Goal: Task Accomplishment & Management: Manage account settings

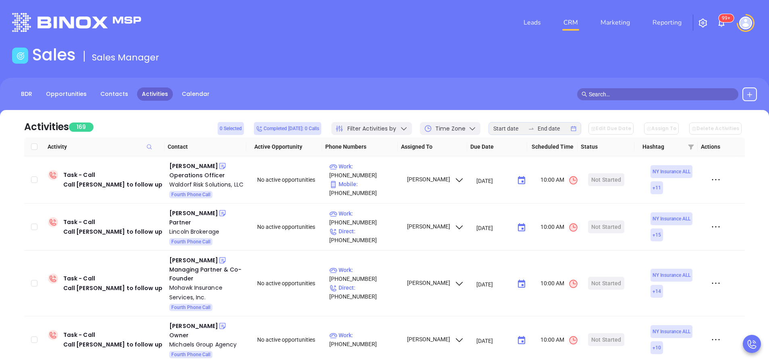
click at [312, 61] on div "Sales Sales Manager" at bounding box center [384, 56] width 754 height 23
click at [312, 70] on main "Sales Sales Manager BDR Opportunities Contacts Activities Calendar Call Now Cal…" at bounding box center [384, 245] width 769 height 400
click at [280, 20] on div "Leads CRM Marketing Reporting 99+" at bounding box center [510, 22] width 503 height 29
click at [202, 170] on div "Jack Terranova" at bounding box center [193, 166] width 49 height 10
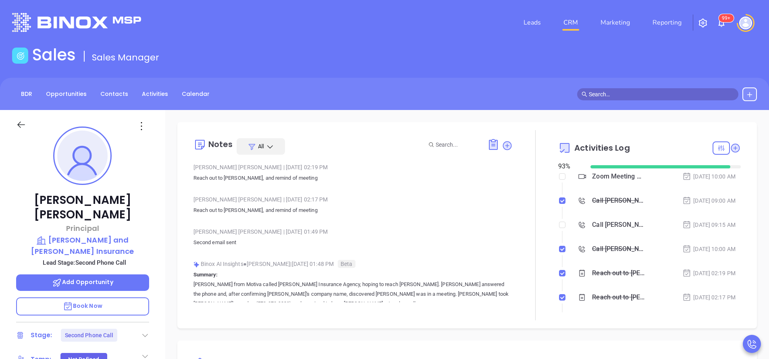
scroll to position [181, 0]
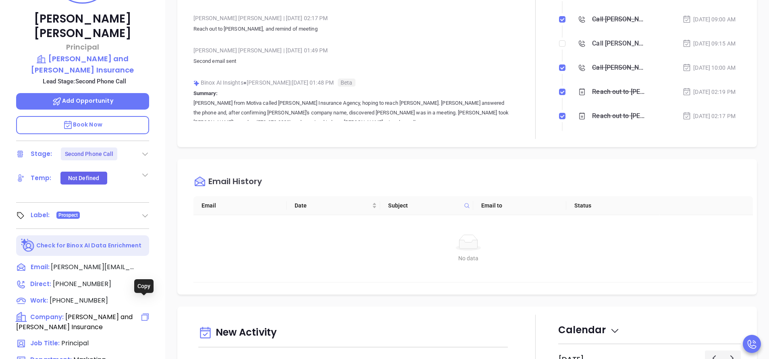
click at [142, 312] on icon at bounding box center [145, 317] width 10 height 10
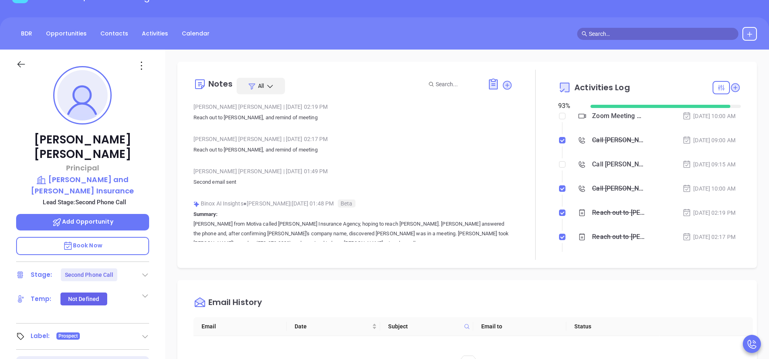
click at [116, 214] on p "Add Opportunity" at bounding box center [82, 222] width 133 height 17
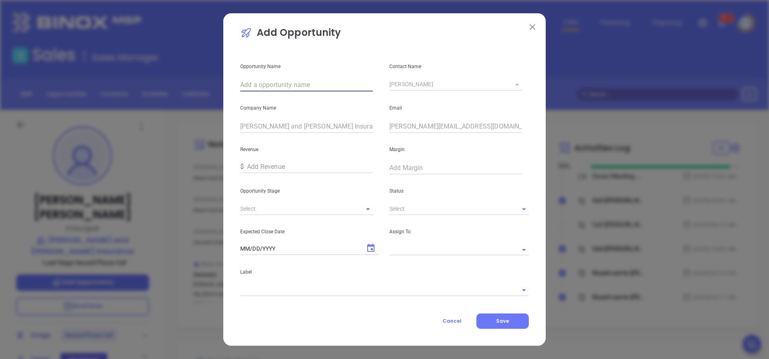
paste input "[PERSON_NAME] and [PERSON_NAME] Insurance"
click at [368, 209] on icon "Open" at bounding box center [368, 209] width 4 height 2
type input "[PERSON_NAME] and [PERSON_NAME] Insurance"
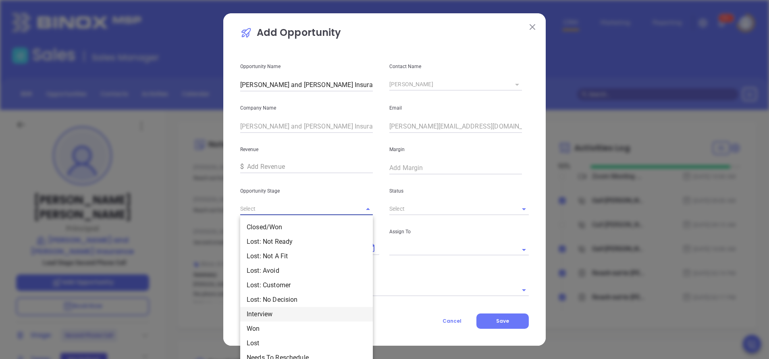
click at [271, 316] on li "Interview" at bounding box center [306, 314] width 133 height 15
type input "Interview"
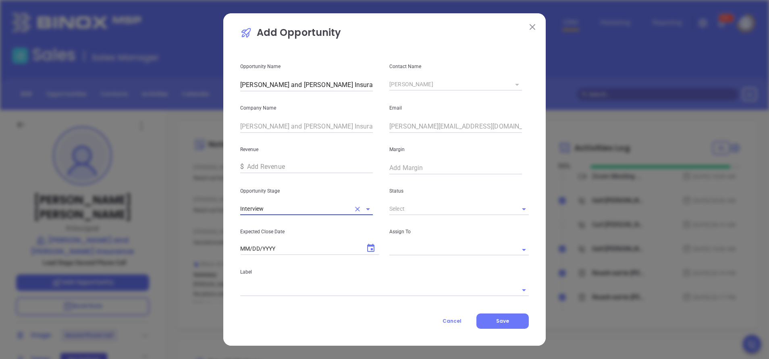
click at [476, 205] on input "text" at bounding box center [447, 209] width 117 height 12
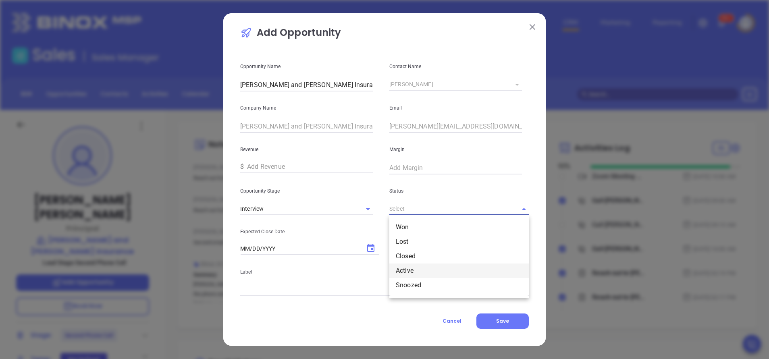
click at [408, 267] on li "Active" at bounding box center [458, 270] width 139 height 15
type input "Active"
click at [368, 248] on icon "Choose date" at bounding box center [370, 248] width 7 height 8
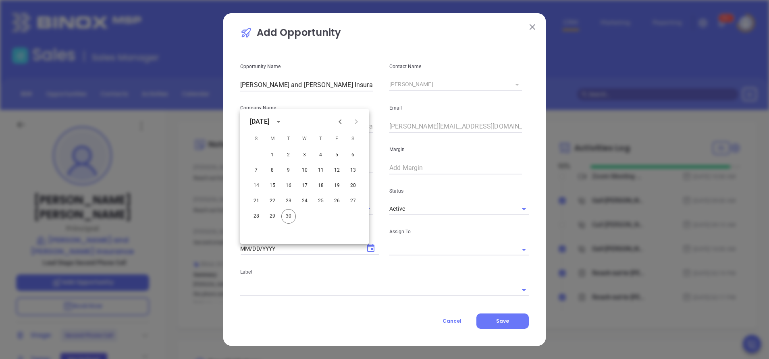
click at [357, 122] on icon "Next month" at bounding box center [356, 121] width 3 height 5
click at [338, 214] on button "31" at bounding box center [337, 216] width 15 height 15
type input "10/31/2025"
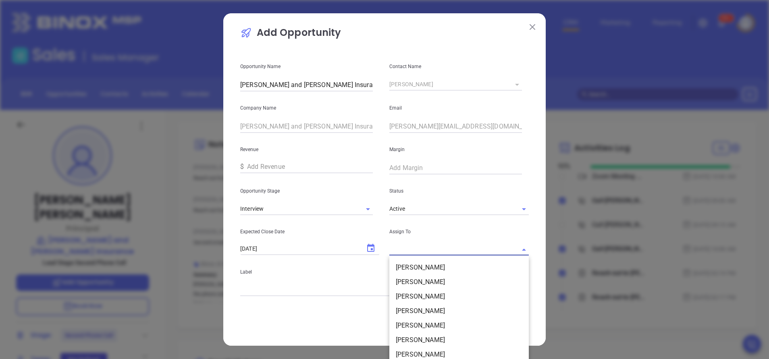
click at [491, 251] on input "text" at bounding box center [447, 250] width 117 height 12
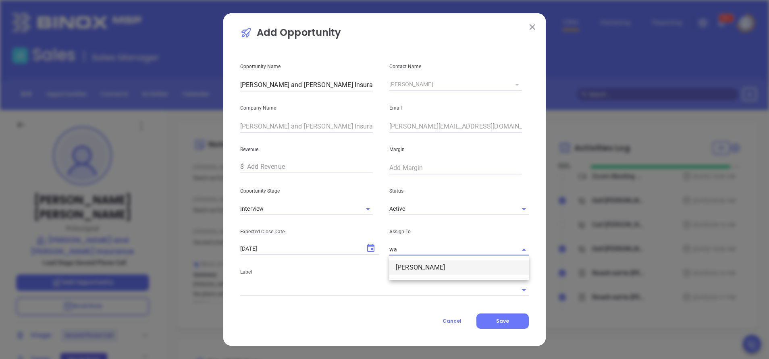
click at [437, 270] on li "[PERSON_NAME]" at bounding box center [458, 267] width 139 height 15
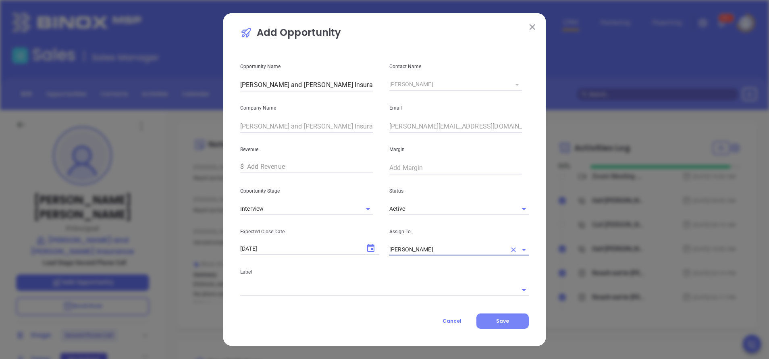
type input "[PERSON_NAME]"
click at [508, 324] on span "Save" at bounding box center [502, 320] width 13 height 7
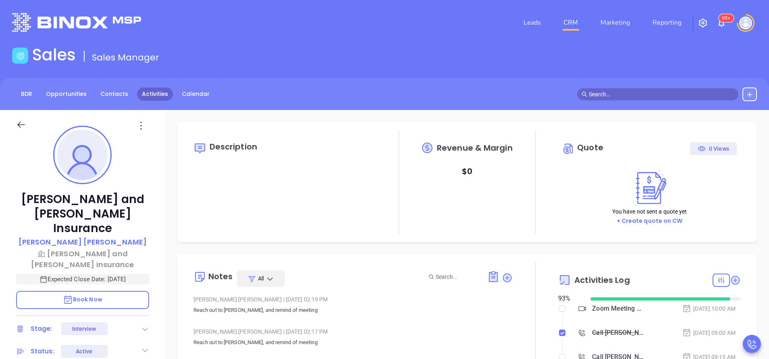
type input "[DATE]"
type input "[PERSON_NAME]"
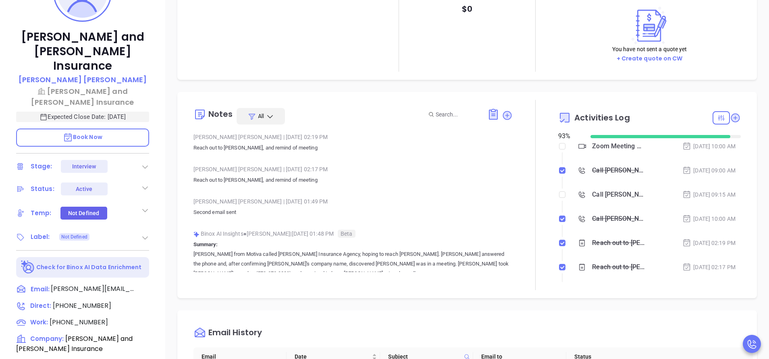
scroll to position [181, 0]
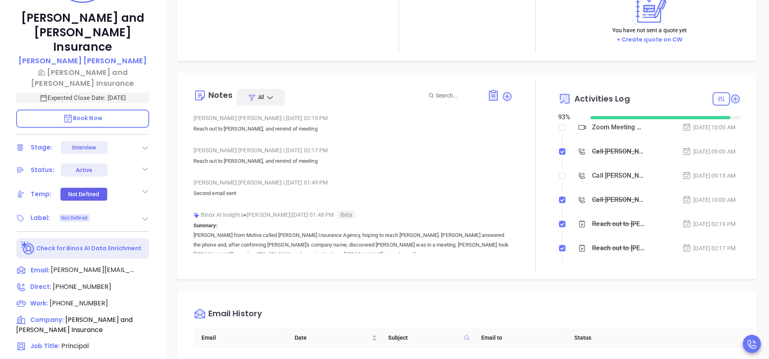
click at [144, 187] on icon at bounding box center [145, 191] width 8 height 8
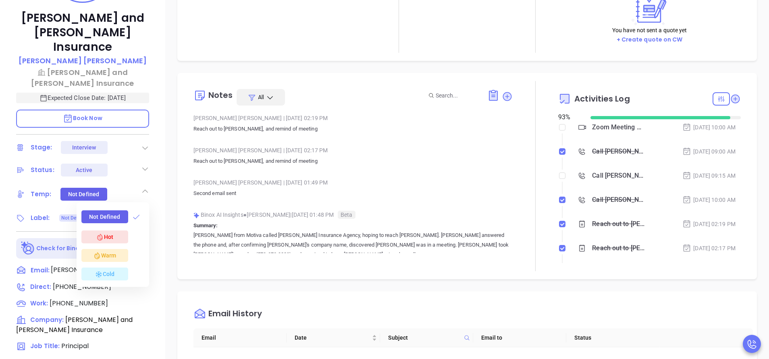
click at [114, 251] on div "Warm" at bounding box center [104, 256] width 23 height 10
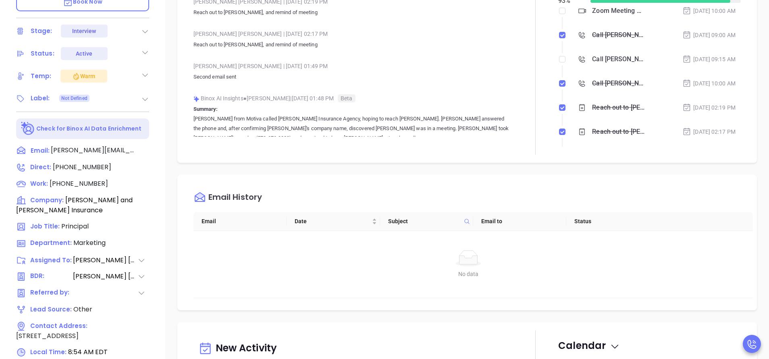
scroll to position [315, 0]
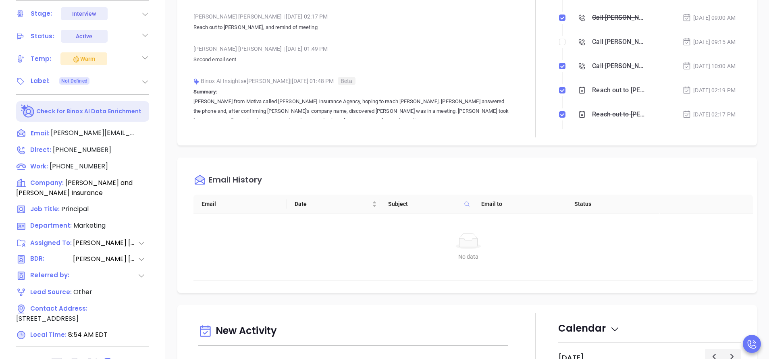
click at [144, 78] on icon at bounding box center [145, 82] width 8 height 8
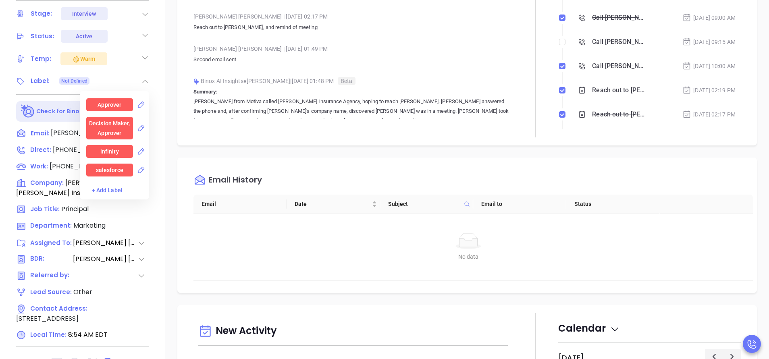
scroll to position [786, 0]
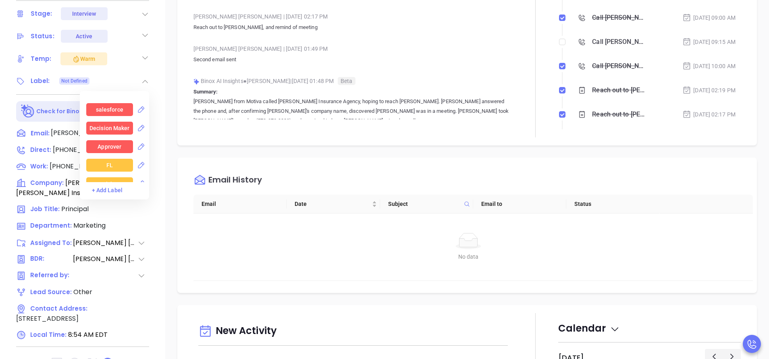
click at [110, 122] on div "Decision Maker" at bounding box center [109, 128] width 40 height 13
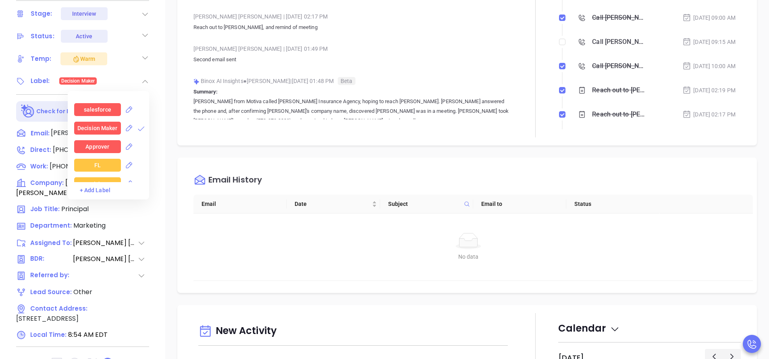
scroll to position [846, 0]
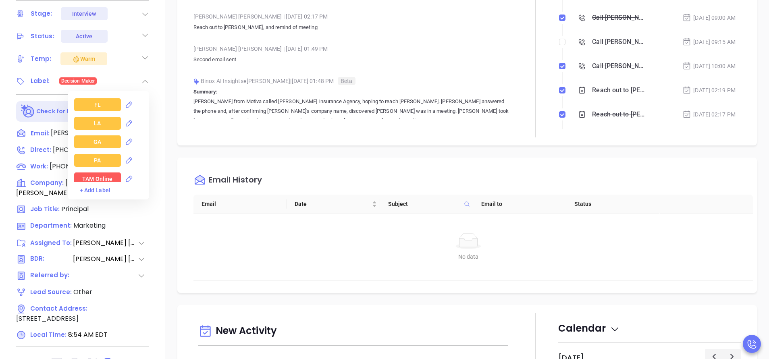
click at [102, 154] on div "PA" at bounding box center [97, 160] width 47 height 13
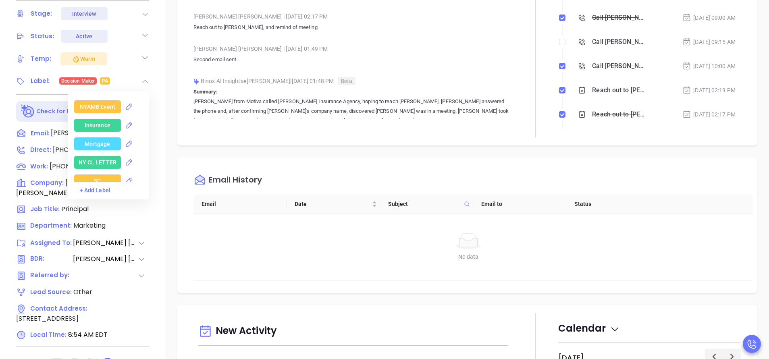
scroll to position [1692, 0]
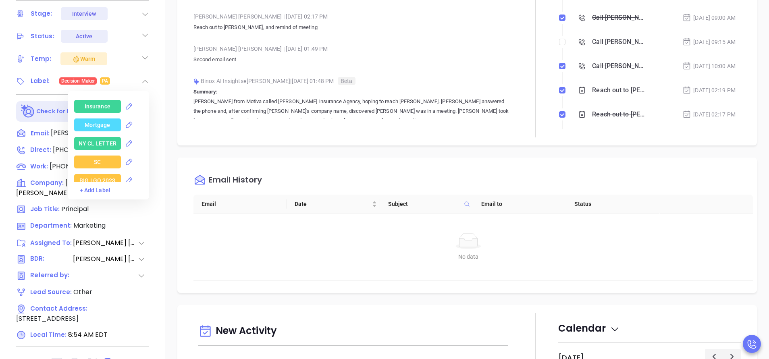
click at [95, 100] on div "Insurance" at bounding box center [98, 106] width 26 height 13
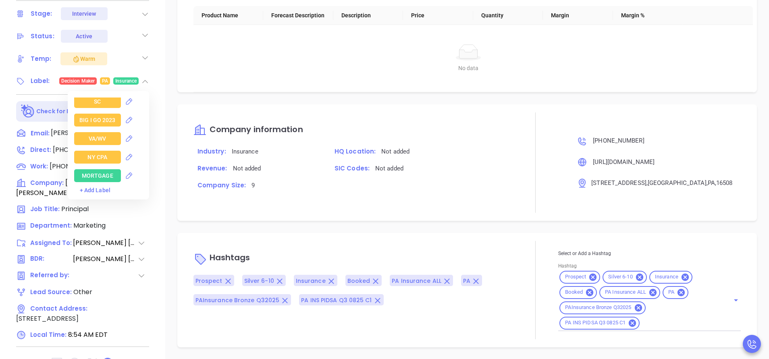
scroll to position [1813, 0]
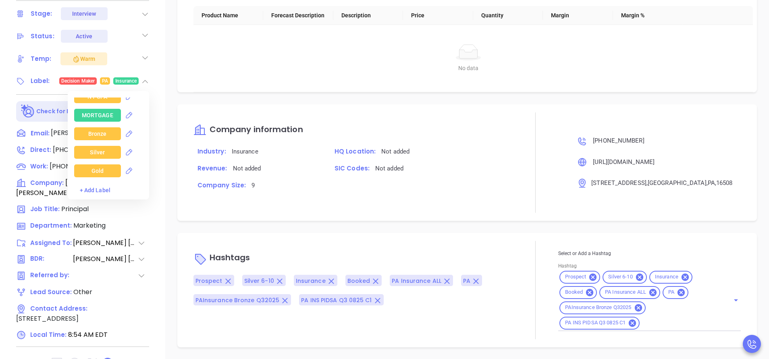
click at [99, 146] on div "Silver" at bounding box center [97, 152] width 15 height 13
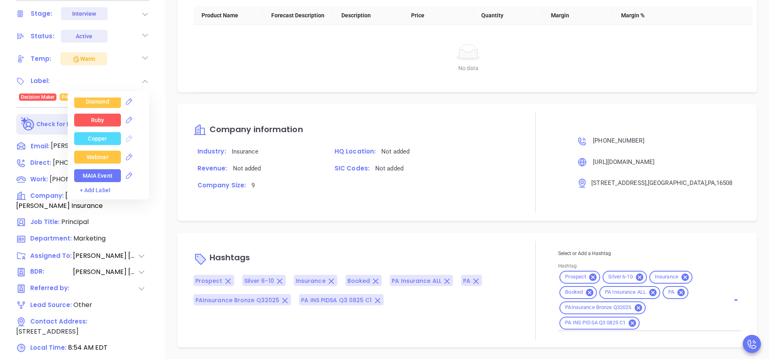
scroll to position [327, 0]
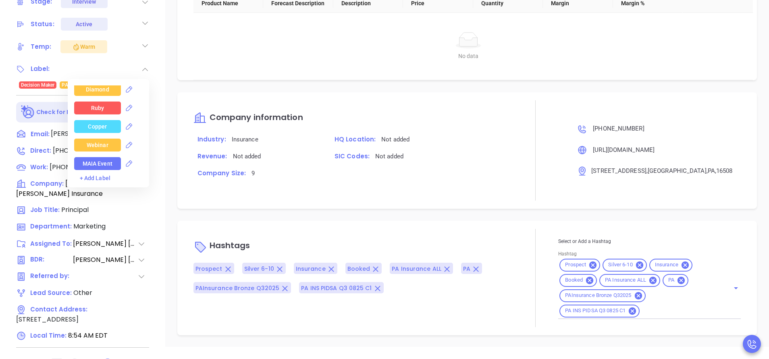
click at [161, 132] on div "Drushel and Kolakowski Insurance Sean Coleman Drushel and Kolakowski Insurance …" at bounding box center [82, 7] width 165 height 449
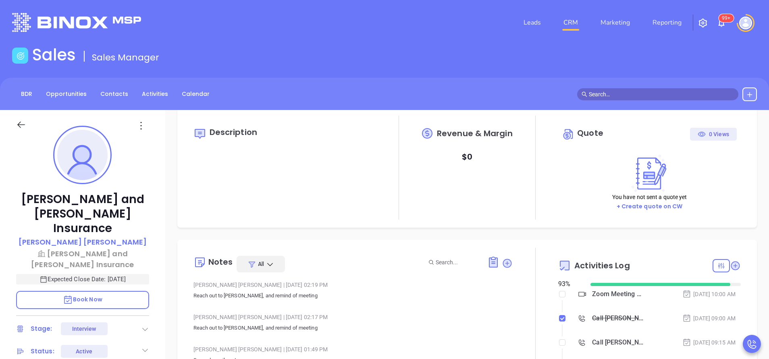
scroll to position [0, 0]
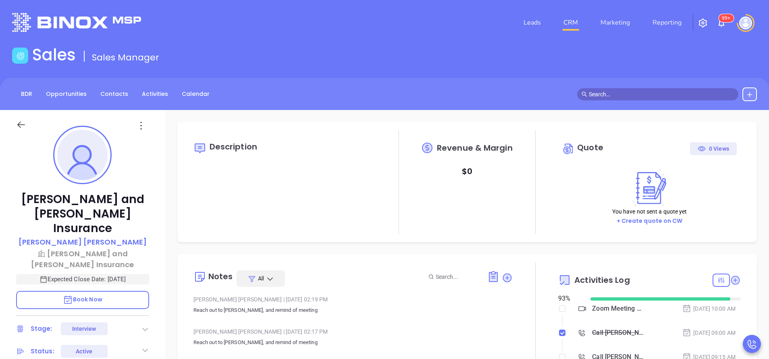
click at [662, 51] on div "Sales Sales Manager" at bounding box center [384, 56] width 754 height 23
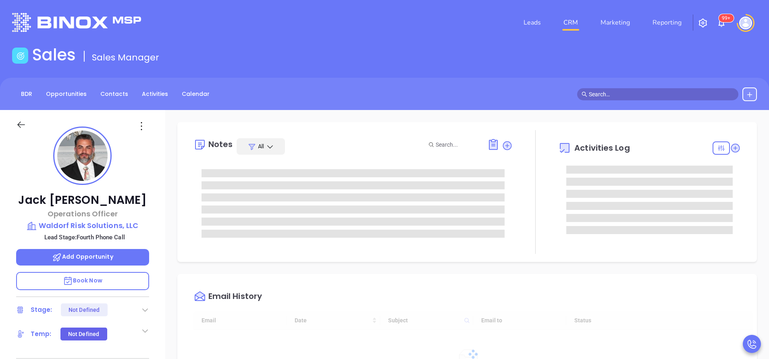
type input "[DATE]"
type input "[PERSON_NAME]"
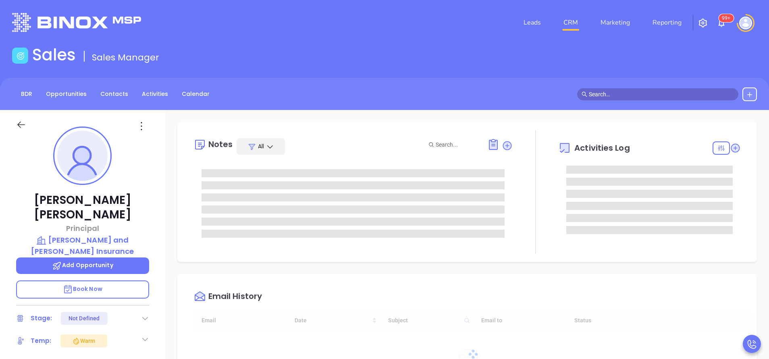
type input "[DATE]"
type input "[PERSON_NAME]"
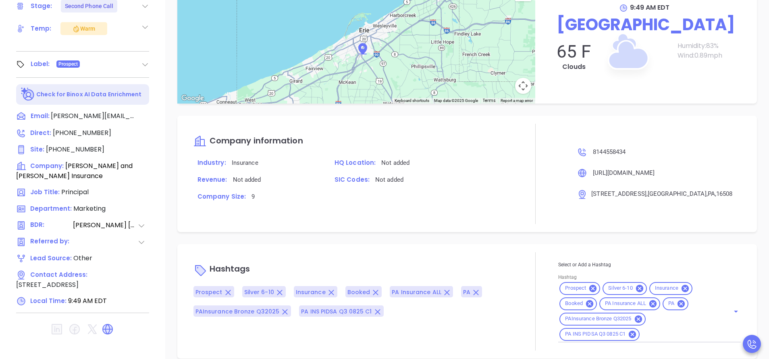
scroll to position [315, 0]
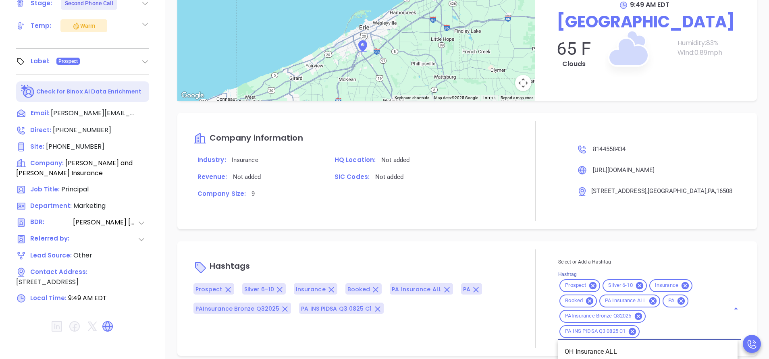
click at [649, 326] on input "Hashtag" at bounding box center [679, 331] width 77 height 10
type input "opp"
click at [587, 344] on li "Opportunity" at bounding box center [647, 351] width 179 height 15
